Goal: Book appointment/travel/reservation

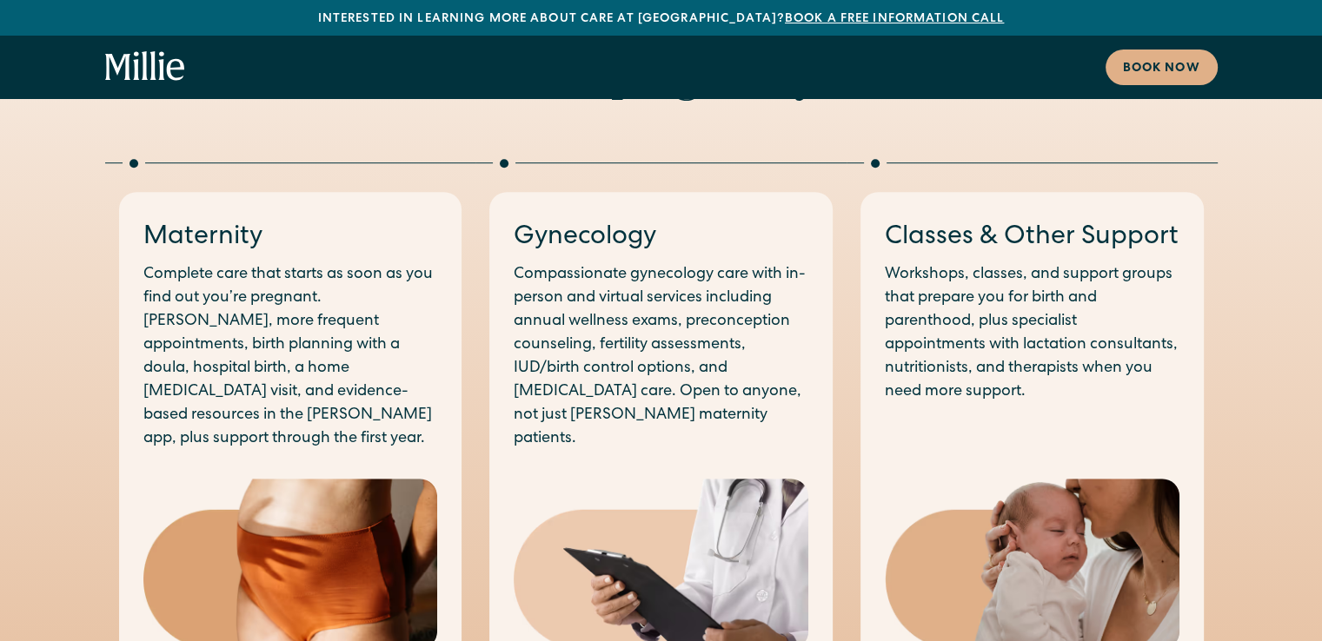
scroll to position [917, 0]
click at [298, 481] on img at bounding box center [290, 563] width 295 height 171
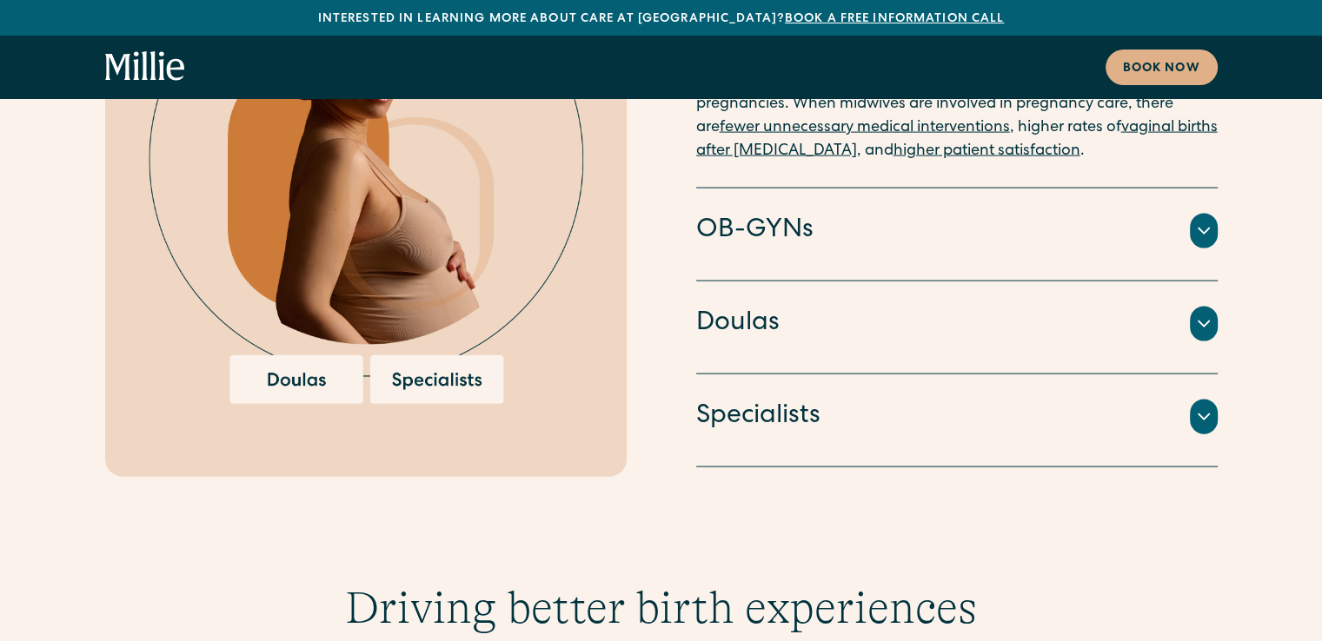
scroll to position [3696, 0]
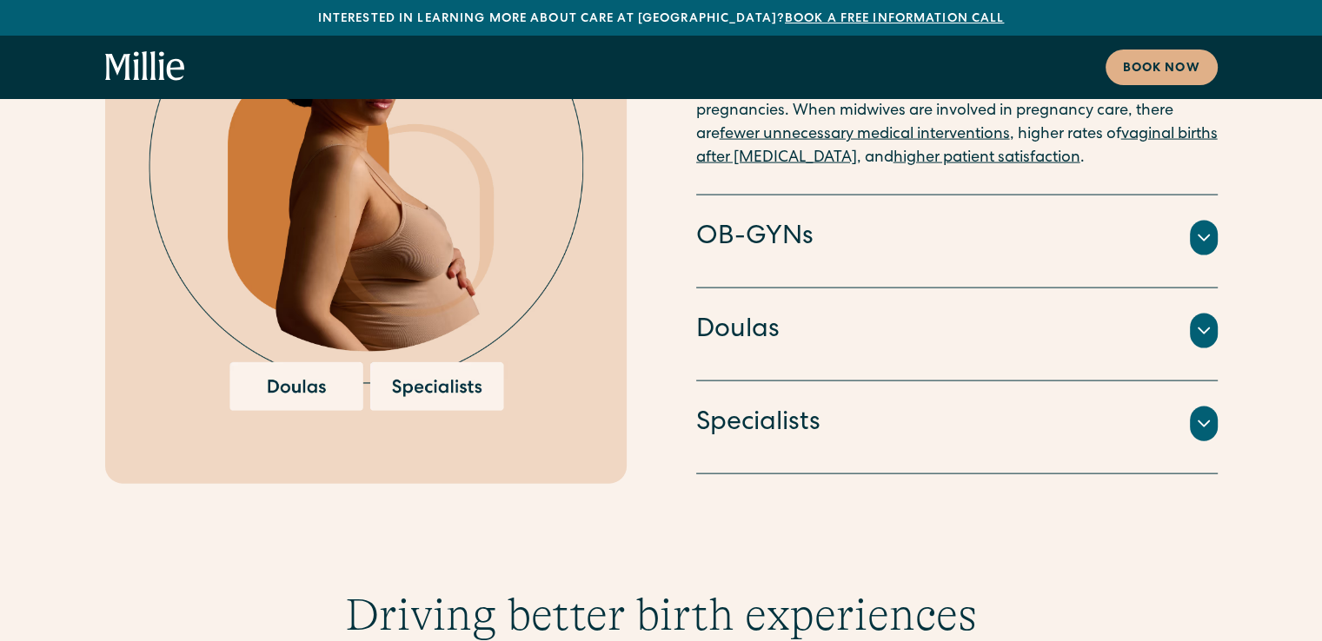
click at [1199, 314] on div at bounding box center [1204, 331] width 28 height 35
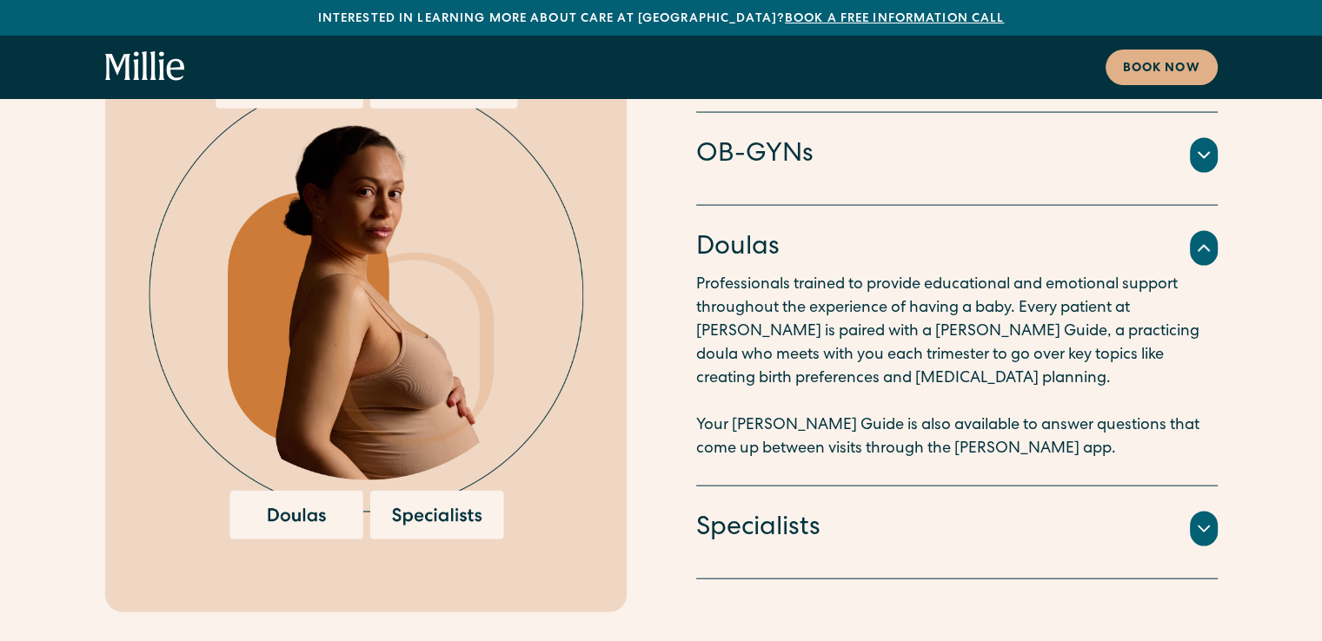
scroll to position [3555, 0]
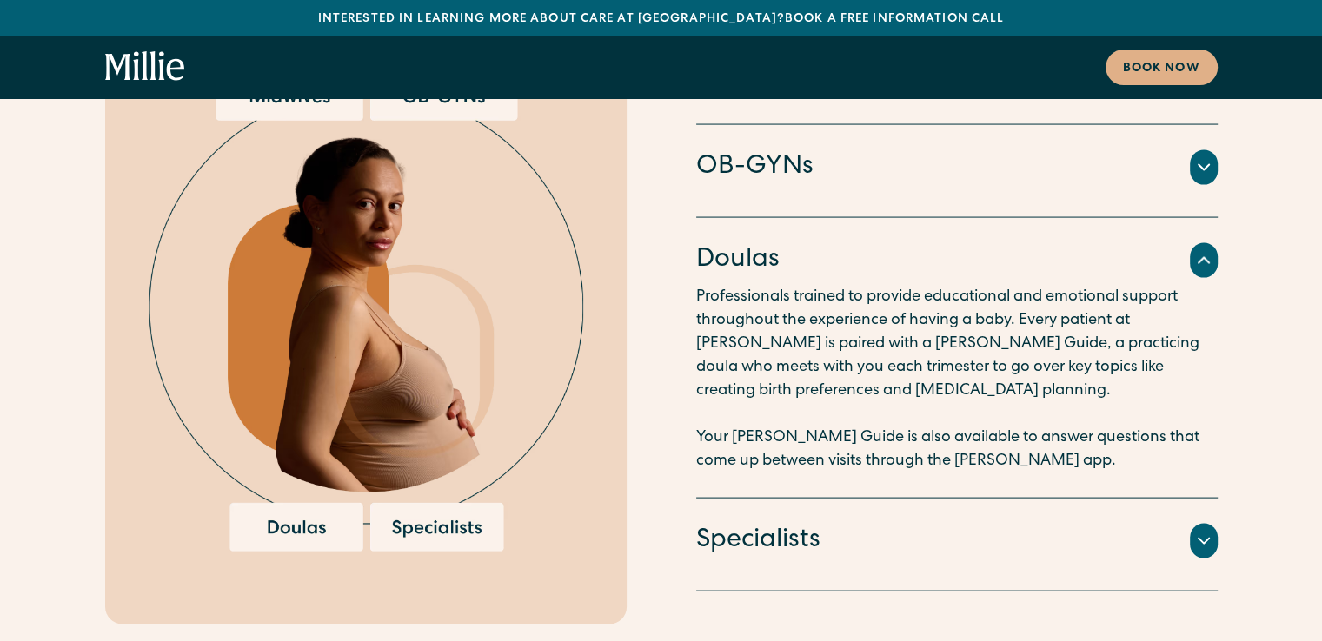
click at [302, 460] on img at bounding box center [366, 312] width 435 height 480
click at [1160, 56] on link "Book now" at bounding box center [1162, 68] width 112 height 36
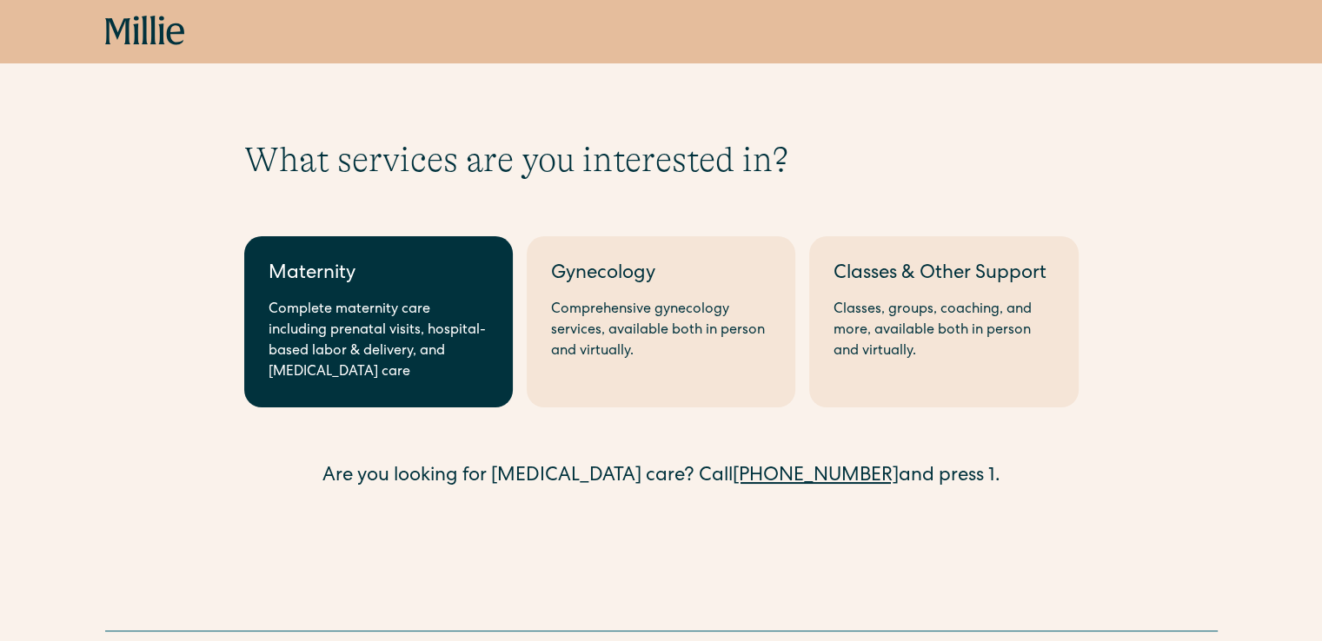
click at [404, 371] on div "Complete maternity care including prenatal visits, hospital-based labor & deliv…" at bounding box center [379, 341] width 220 height 83
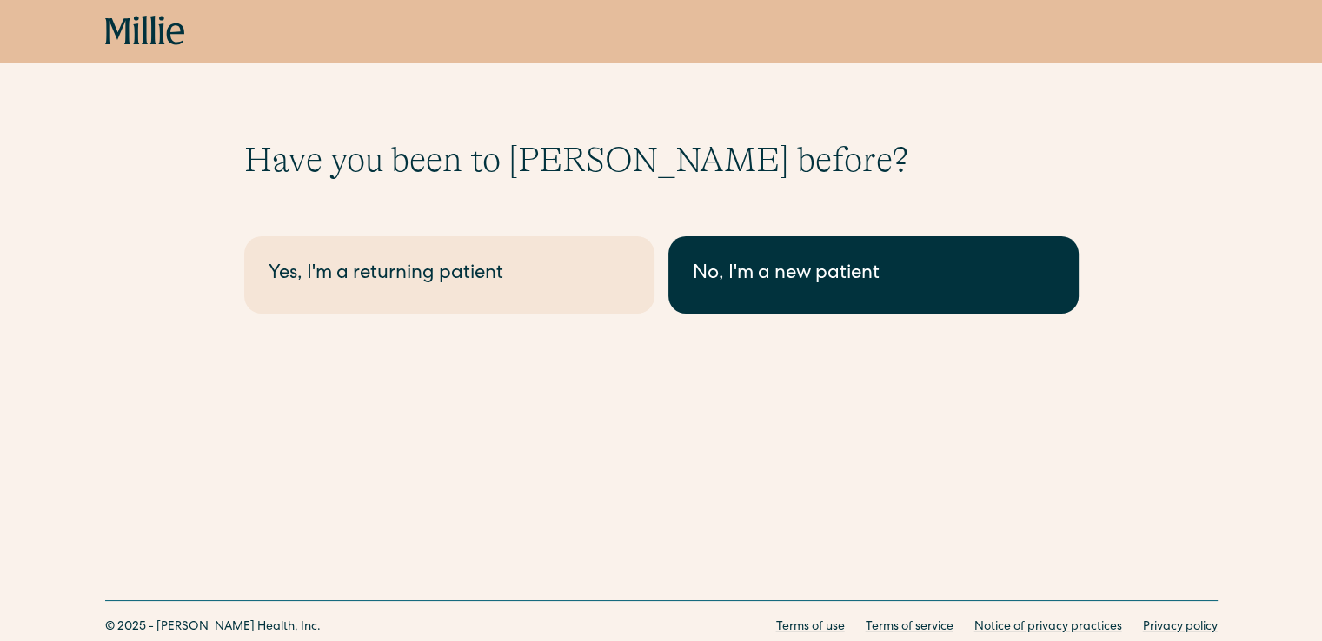
click at [831, 267] on div "No, I'm a new patient" at bounding box center [874, 275] width 362 height 29
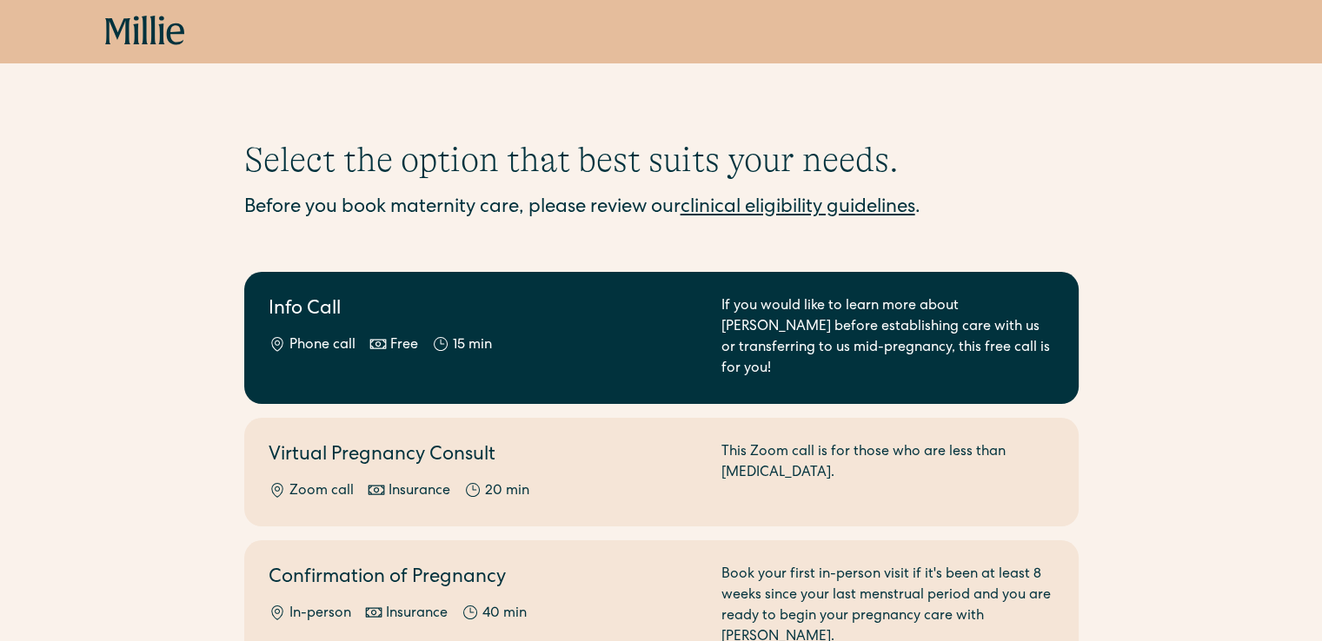
click at [611, 282] on link "Info Call Phone call Free 15 min If you would like to learn more about Millie b…" at bounding box center [661, 338] width 834 height 132
